Goal: Navigation & Orientation: Understand site structure

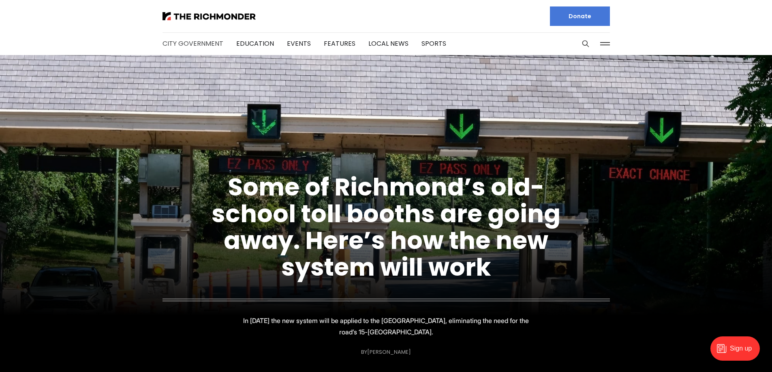
click at [179, 43] on link "City Government" at bounding box center [192, 43] width 61 height 9
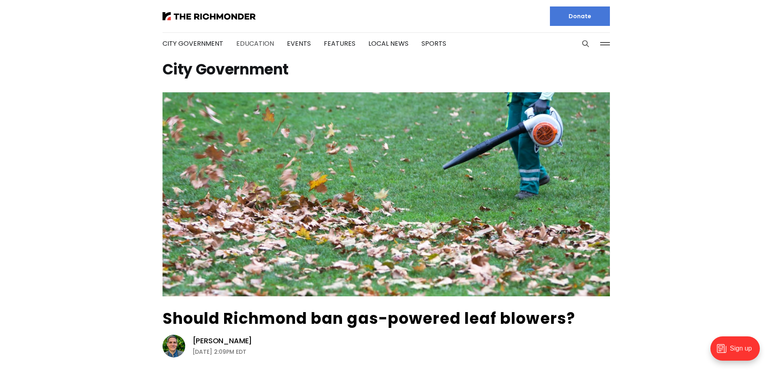
click at [256, 43] on link "Education" at bounding box center [255, 43] width 38 height 9
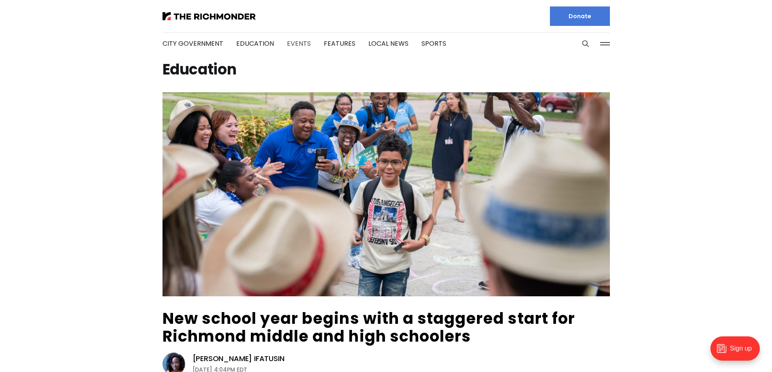
click at [297, 43] on link "Events" at bounding box center [299, 43] width 24 height 9
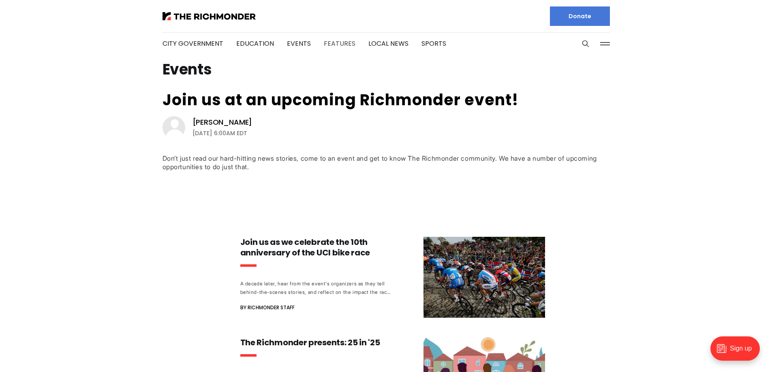
click at [324, 43] on link "Features" at bounding box center [340, 43] width 32 height 9
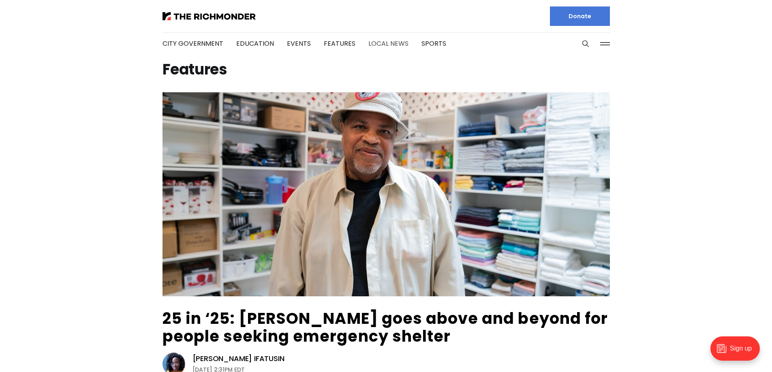
click at [373, 41] on link "Local News" at bounding box center [388, 43] width 40 height 9
